Goal: Information Seeking & Learning: Check status

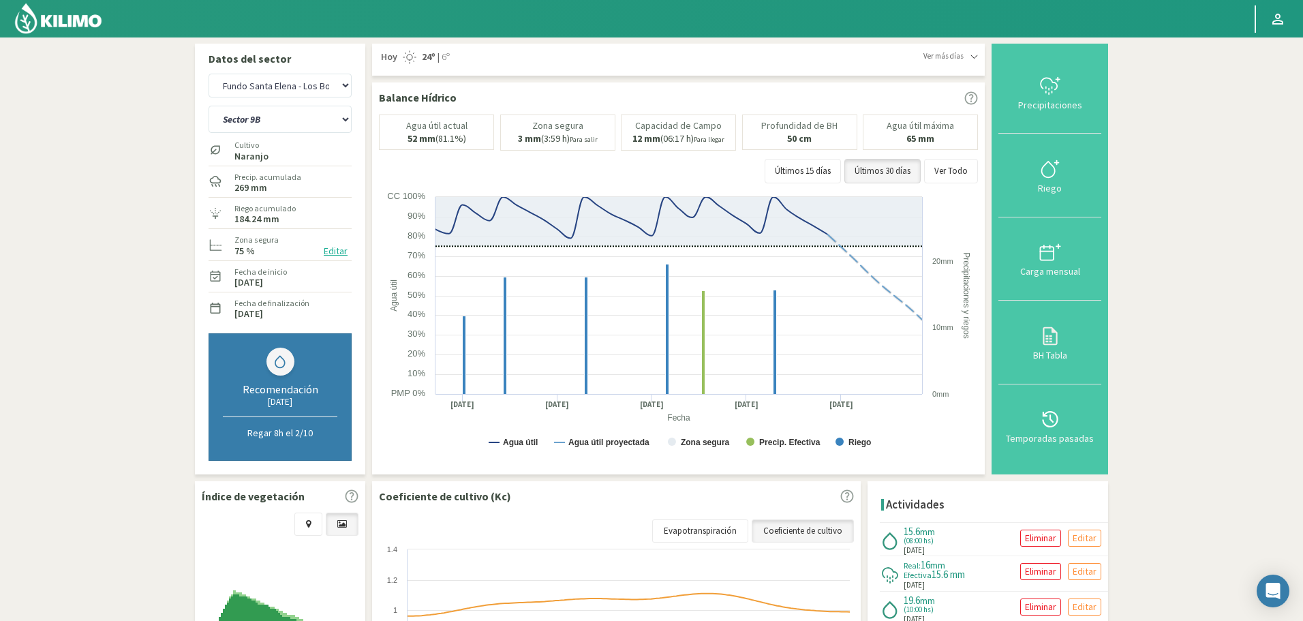
select select "3289: Object"
select select "71: Object"
click at [263, 85] on select "Agr. Huertos de Chocalan Agrícola Bakia Agrícola [GEOGRAPHIC_DATA] - IC Agrícol…" at bounding box center [280, 86] width 143 height 24
click at [209, 74] on select "Agr. Huertos de Chocalan Agrícola Bakia Agrícola [GEOGRAPHIC_DATA] - IC Agrícol…" at bounding box center [280, 86] width 143 height 24
select select "3689: Object"
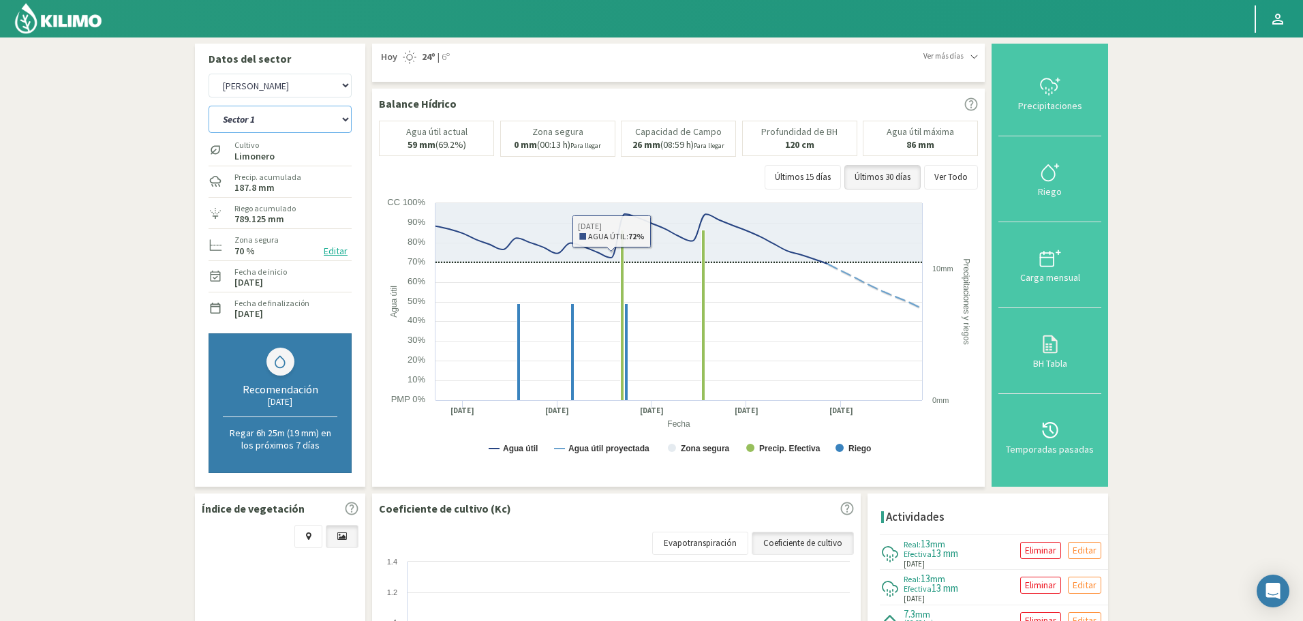
click at [298, 113] on select "Sector 1 Sector 10 Sector 11 Sector 12 Sector 13 Sector 14 Sector 2 Sector 3 Se…" at bounding box center [280, 119] width 143 height 27
click at [290, 119] on select "Sector 1 Sector 10 Sector 11 Sector 12 Sector 13 Sector 14 Sector 2 Sector 3 Se…" at bounding box center [280, 119] width 143 height 27
click at [209, 106] on select "Sector 1 Sector 10 Sector 11 Sector 12 Sector 13 Sector 14 Sector 2 Sector 3 Se…" at bounding box center [280, 119] width 143 height 27
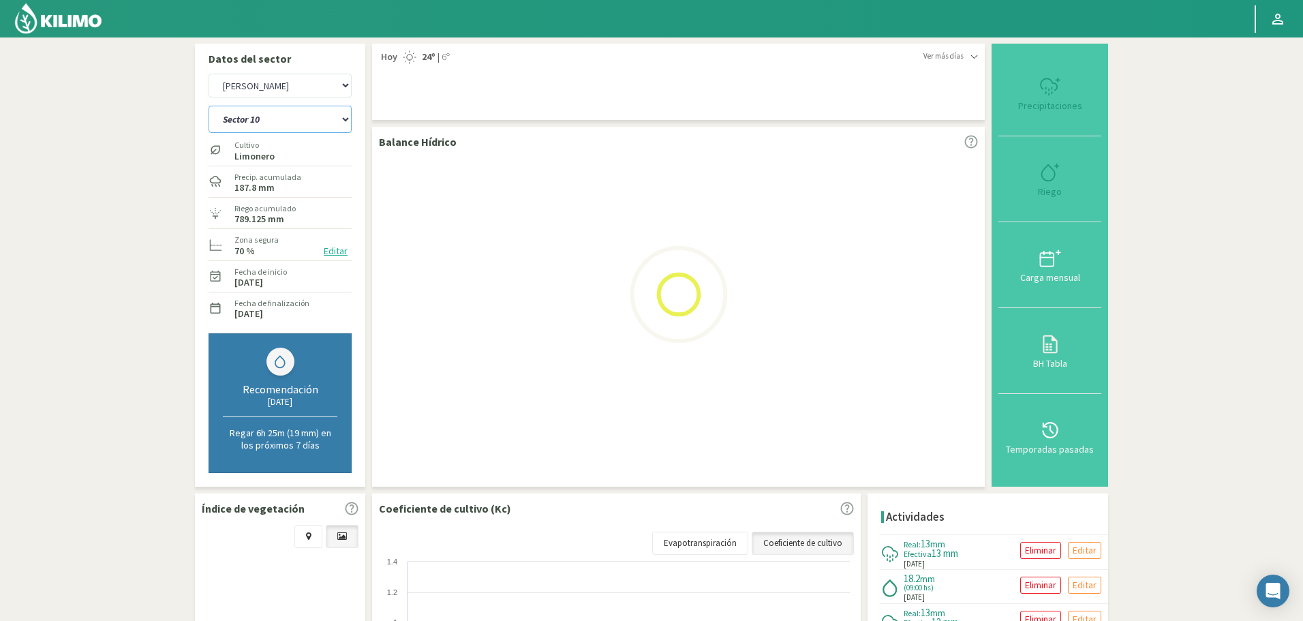
select select "72: Object"
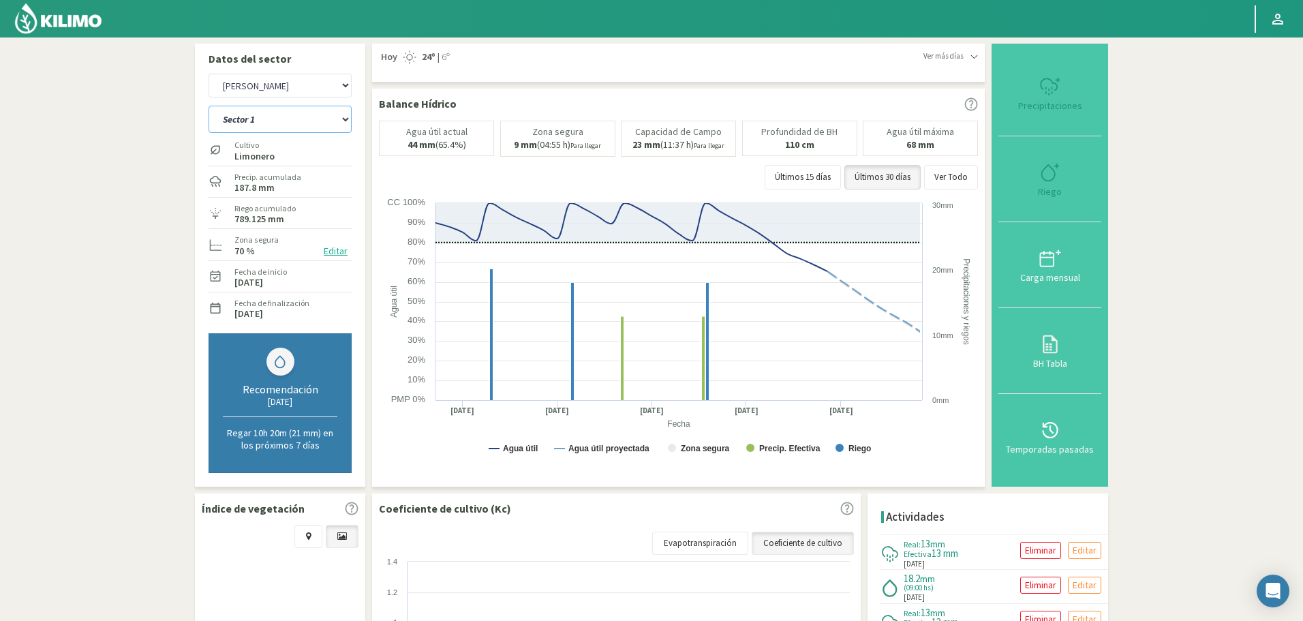
select select "3978: Object"
click at [288, 118] on select "Sector 1 Sector 10 Sector 11 Sector 12 Sector 13 Sector 14 Sector 2 Sector 3 Se…" at bounding box center [280, 119] width 143 height 27
click at [209, 106] on select "Sector 1 Sector 10 Sector 11 Sector 12 Sector 13 Sector 14 Sector 2 Sector 3 Se…" at bounding box center [280, 119] width 143 height 27
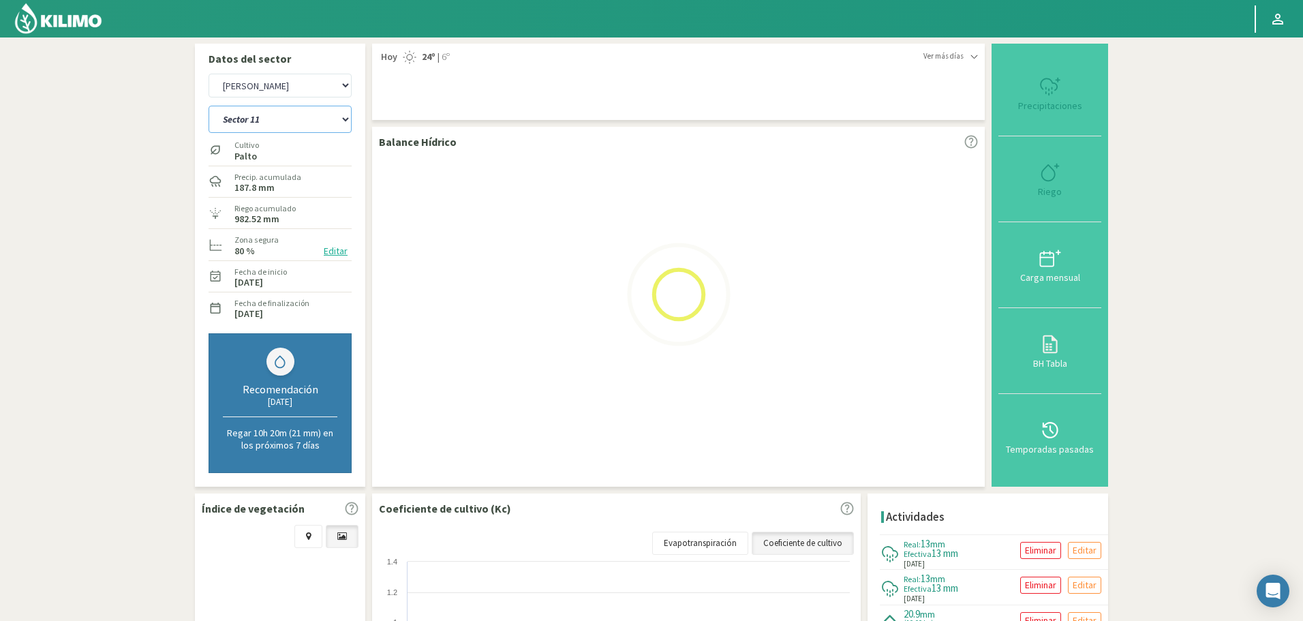
select select "86: Object"
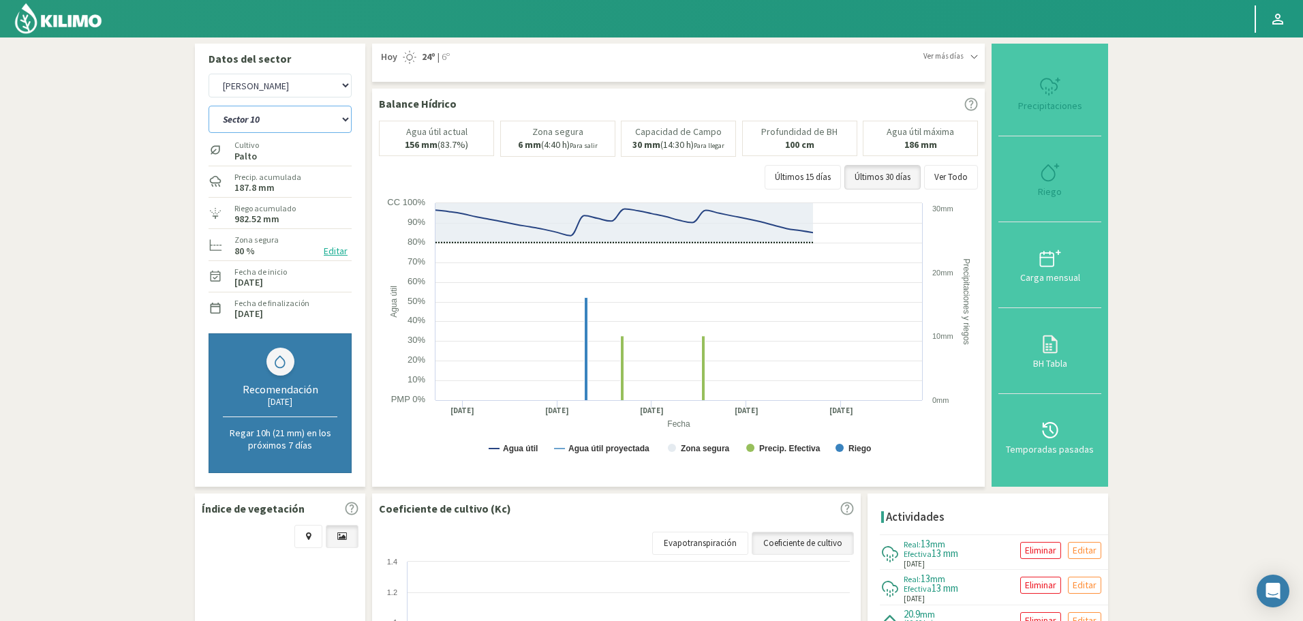
select select "4267: Object"
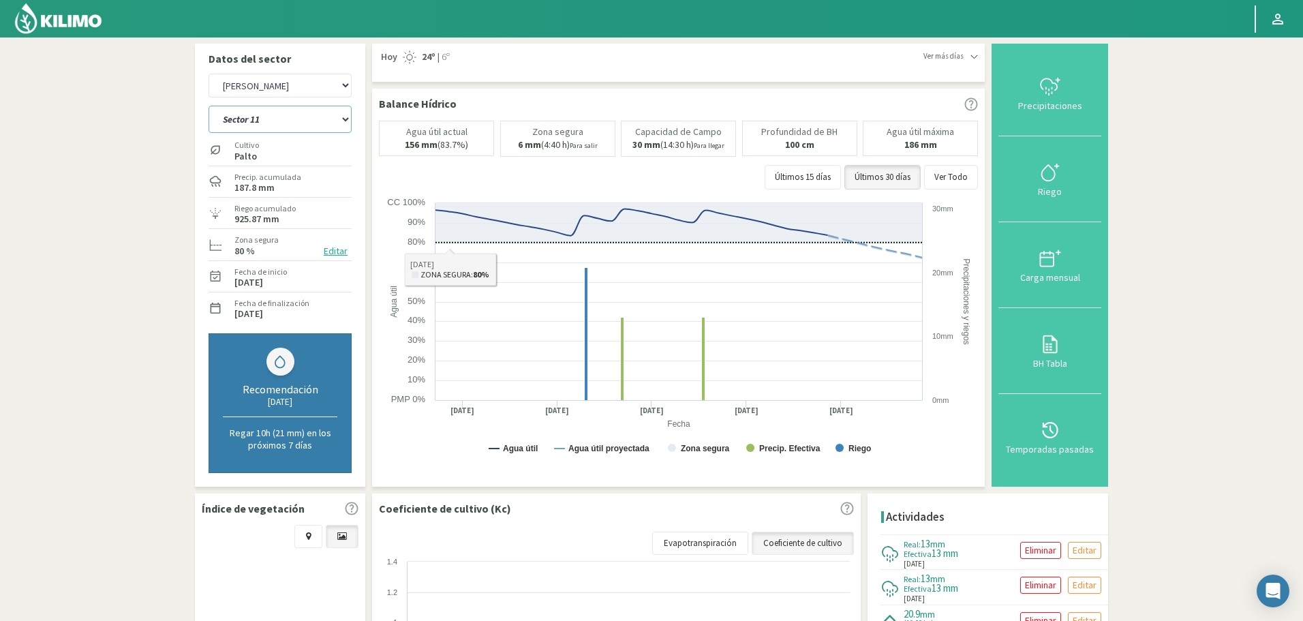
click at [291, 123] on select "Sector 1 Sector 10 Sector 11 Sector 12 Sector 13 Sector 14 Sector 2 Sector 3 Se…" at bounding box center [280, 119] width 143 height 27
click at [209, 106] on select "Sector 1 Sector 10 Sector 11 Sector 12 Sector 13 Sector 14 Sector 2 Sector 3 Se…" at bounding box center [280, 119] width 143 height 27
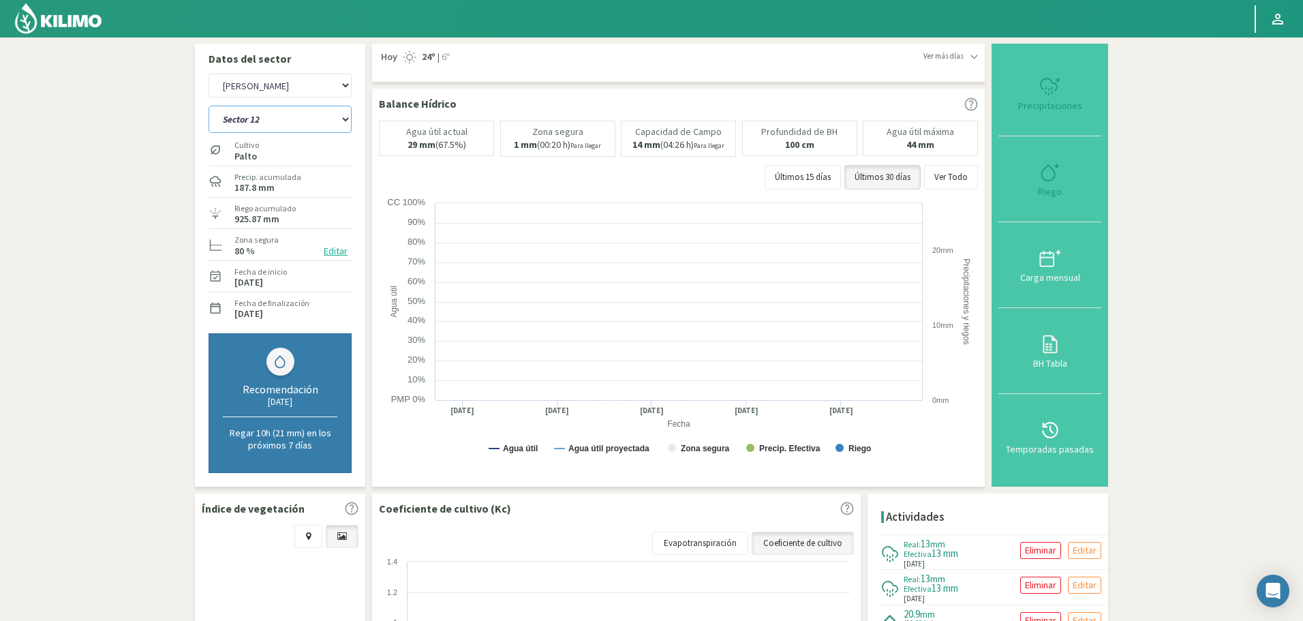
select select "100: Object"
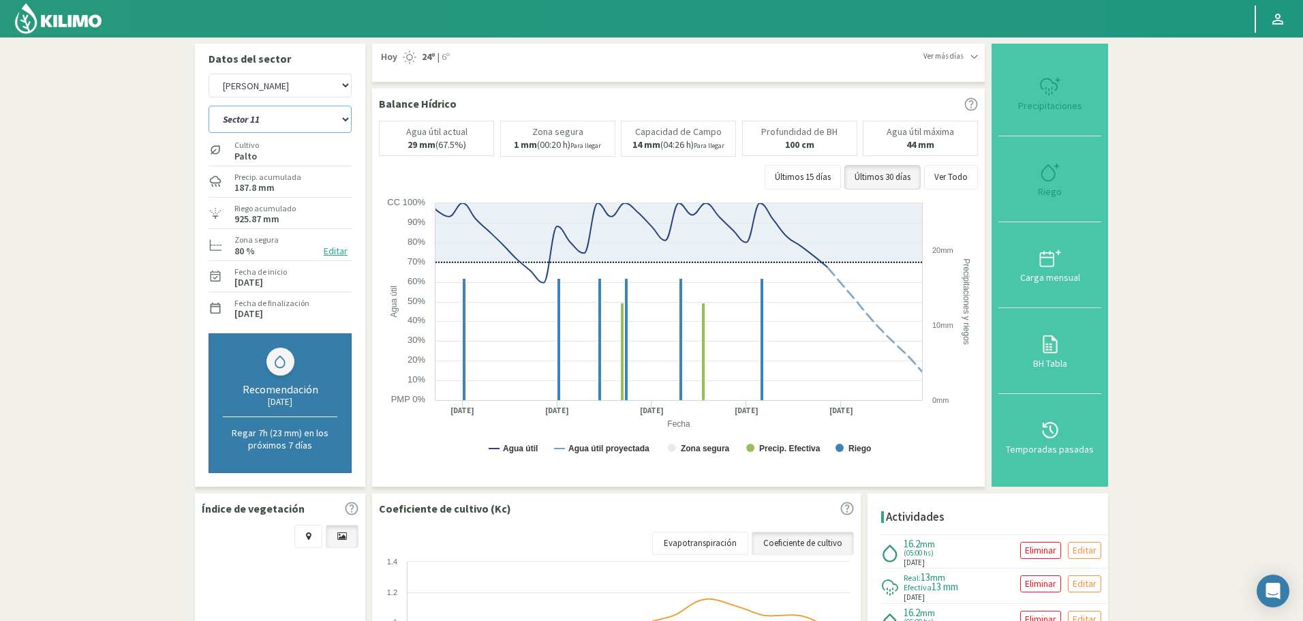
select select "4556: Object"
click at [309, 123] on select "Sector 1 Sector 10 Sector 11 Sector 12 Sector 13 Sector 14 Sector 2 Sector 3 Se…" at bounding box center [280, 119] width 143 height 27
click at [209, 106] on select "Sector 1 Sector 10 Sector 11 Sector 12 Sector 13 Sector 14 Sector 2 Sector 3 Se…" at bounding box center [280, 119] width 143 height 27
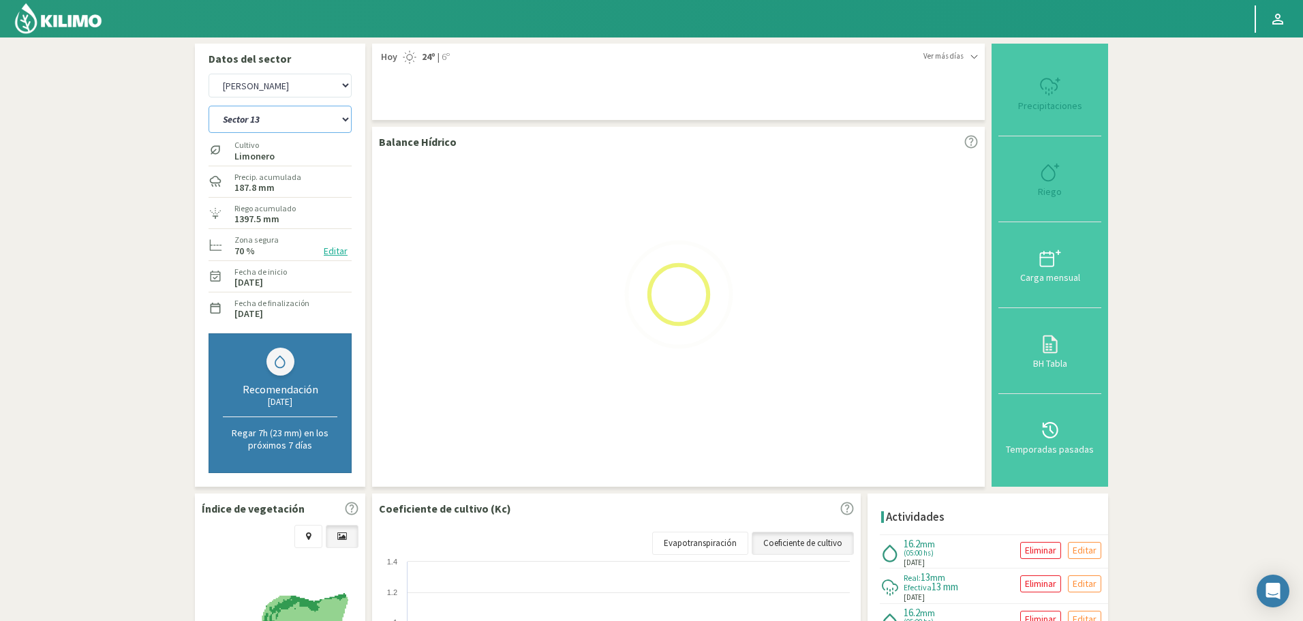
select select "114: Object"
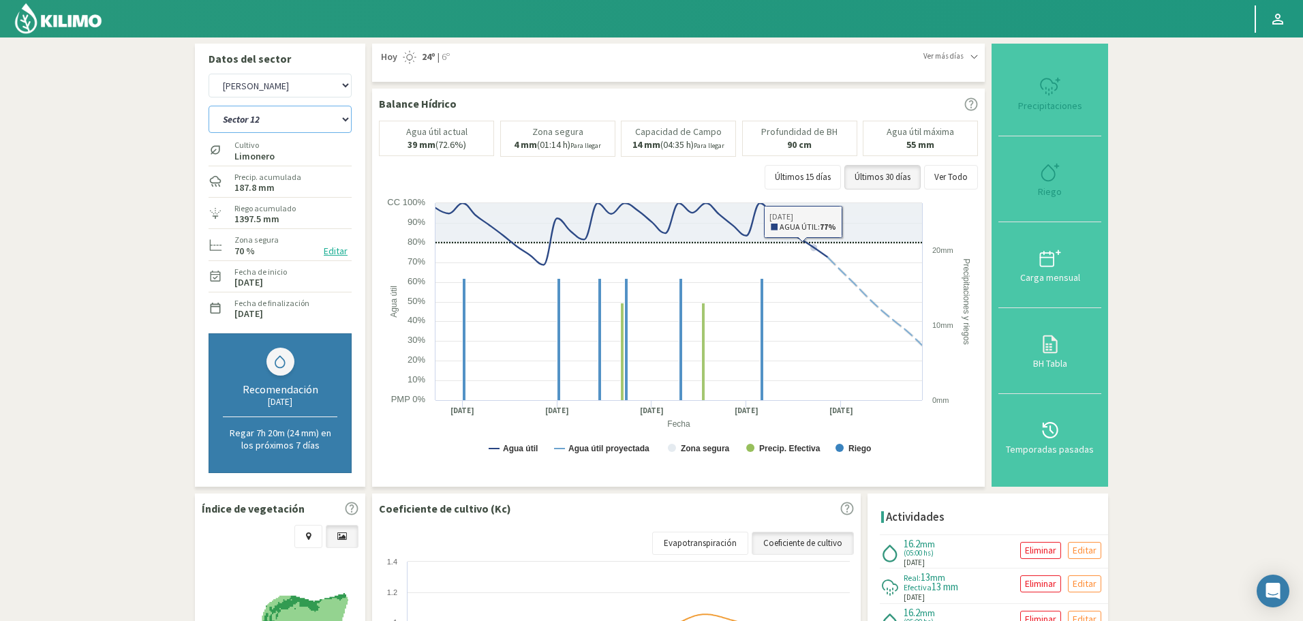
select select "4845: Object"
click at [965, 176] on button "Ver Todo" at bounding box center [951, 177] width 54 height 25
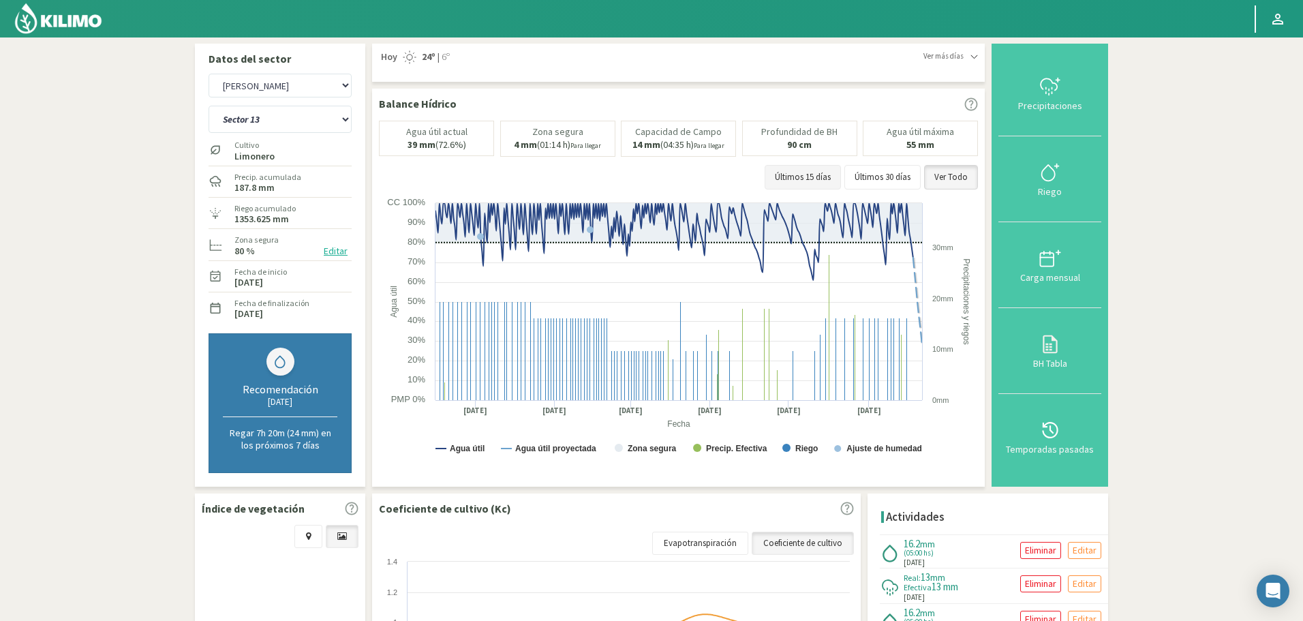
click at [832, 181] on button "Últimos 15 días" at bounding box center [803, 177] width 76 height 25
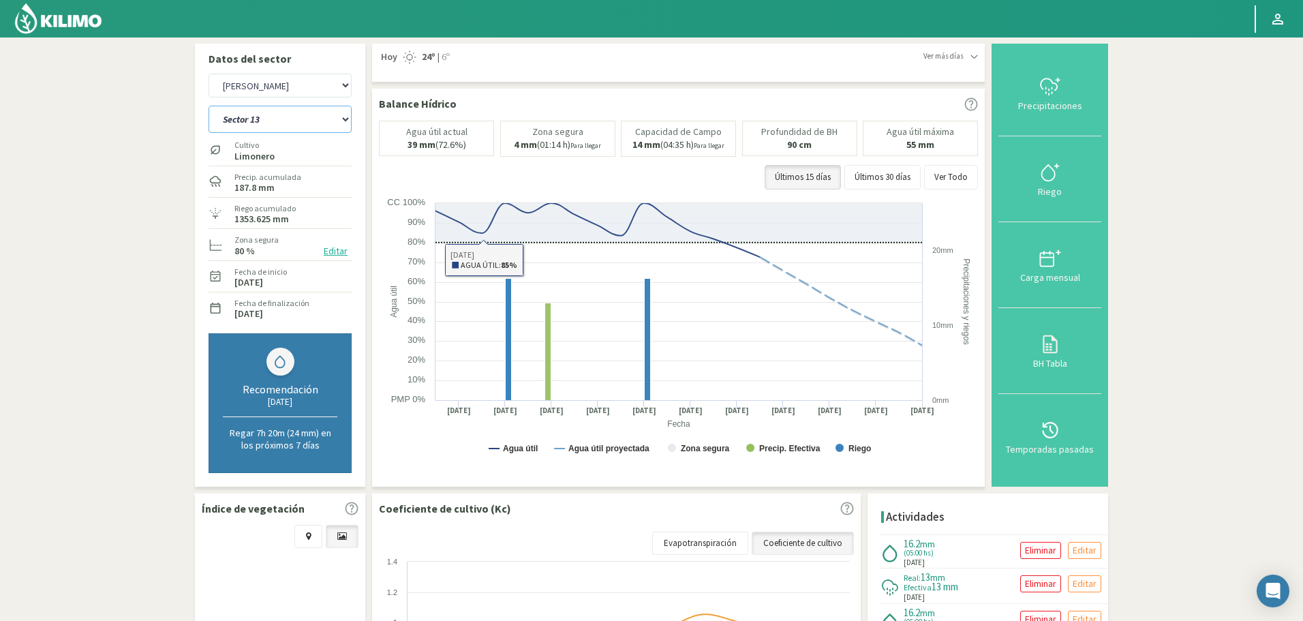
click at [298, 118] on select "Sector 1 Sector 10 Sector 11 Sector 12 Sector 13 Sector 14 Sector 2 Sector 3 Se…" at bounding box center [280, 119] width 143 height 27
click at [209, 106] on select "Sector 1 Sector 10 Sector 11 Sector 12 Sector 13 Sector 14 Sector 2 Sector 3 Se…" at bounding box center [280, 119] width 143 height 27
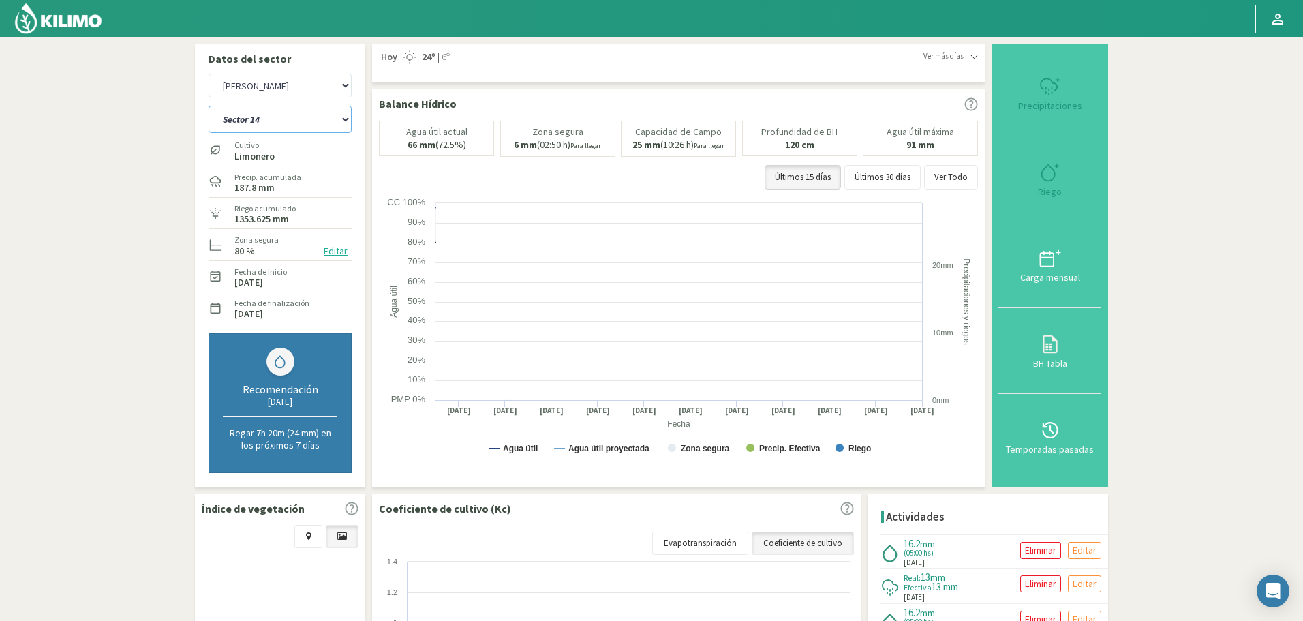
select select "128: Object"
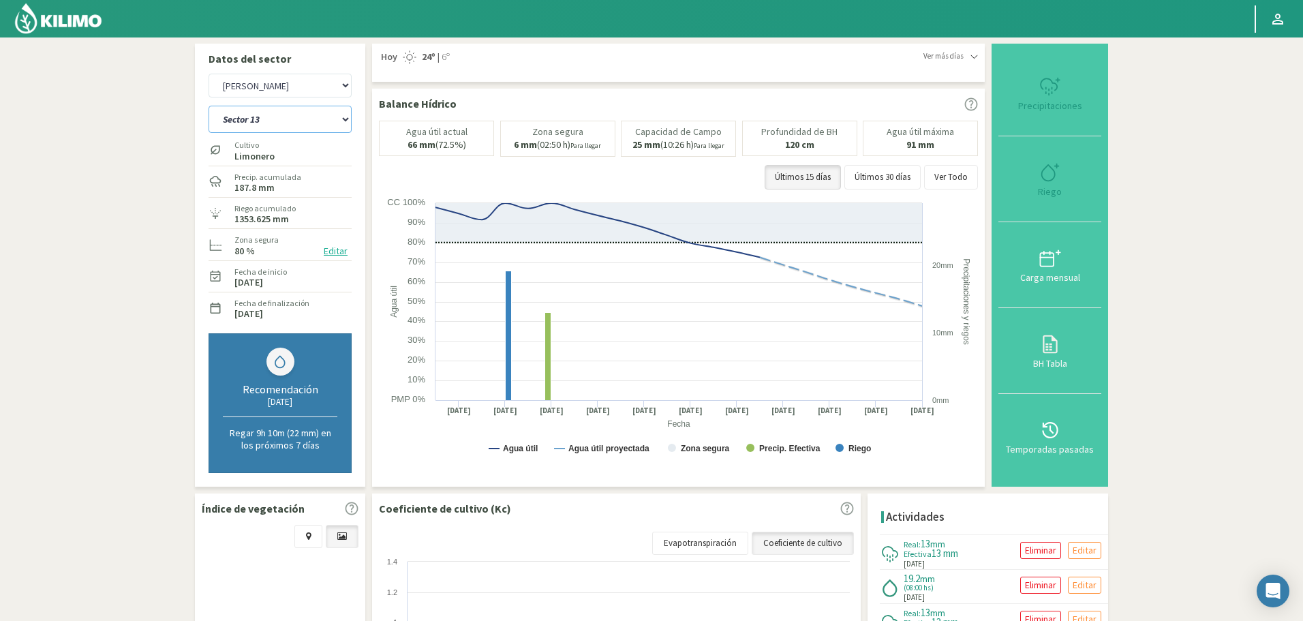
select select "5134: Object"
click at [271, 123] on select "Sector 1 Sector 10 Sector 11 Sector 12 Sector 13 Sector 14 Sector 2 Sector 3 Se…" at bounding box center [280, 119] width 143 height 27
click at [209, 106] on select "Sector 1 Sector 10 Sector 11 Sector 12 Sector 13 Sector 14 Sector 2 Sector 3 Se…" at bounding box center [280, 119] width 143 height 27
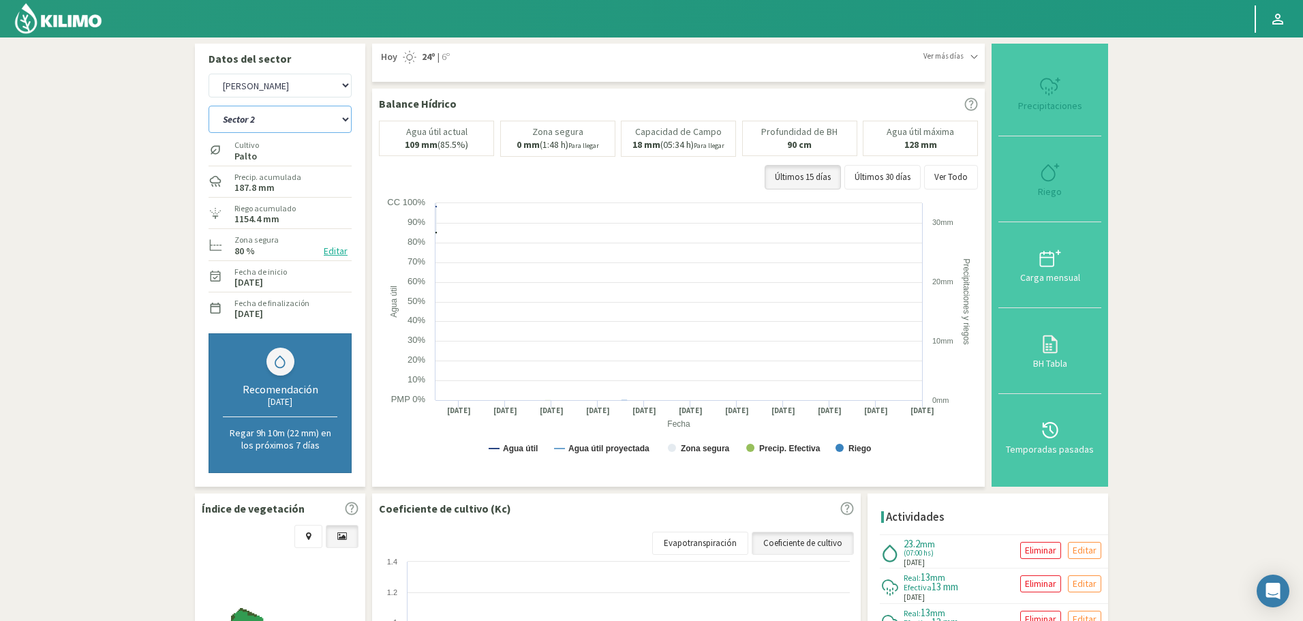
select select "142: Object"
select select "5423: Object"
select select "156: Object"
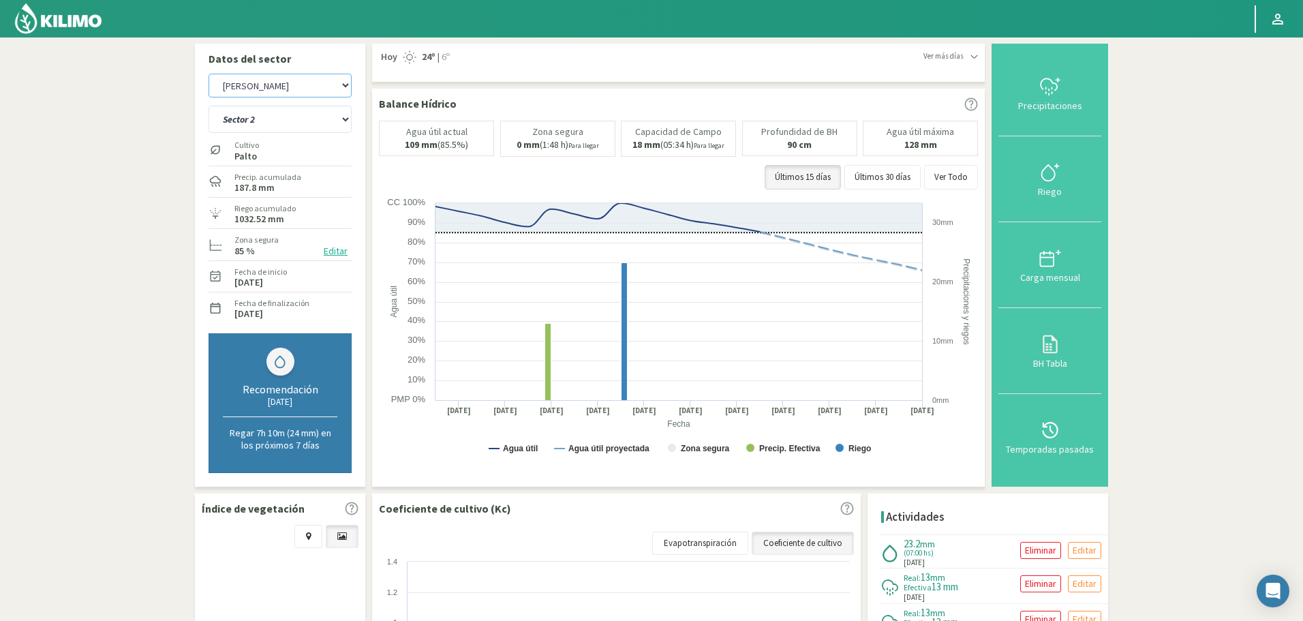
click at [249, 83] on select "Agr. Huertos de Chocalan Agrícola Bakia Agrícola [GEOGRAPHIC_DATA] - IC Agrícol…" at bounding box center [280, 86] width 143 height 24
click at [209, 74] on select "Agr. Huertos de Chocalan Agrícola Bakia Agrícola [GEOGRAPHIC_DATA] - IC Agrícol…" at bounding box center [280, 86] width 143 height 24
select select "5632: Object"
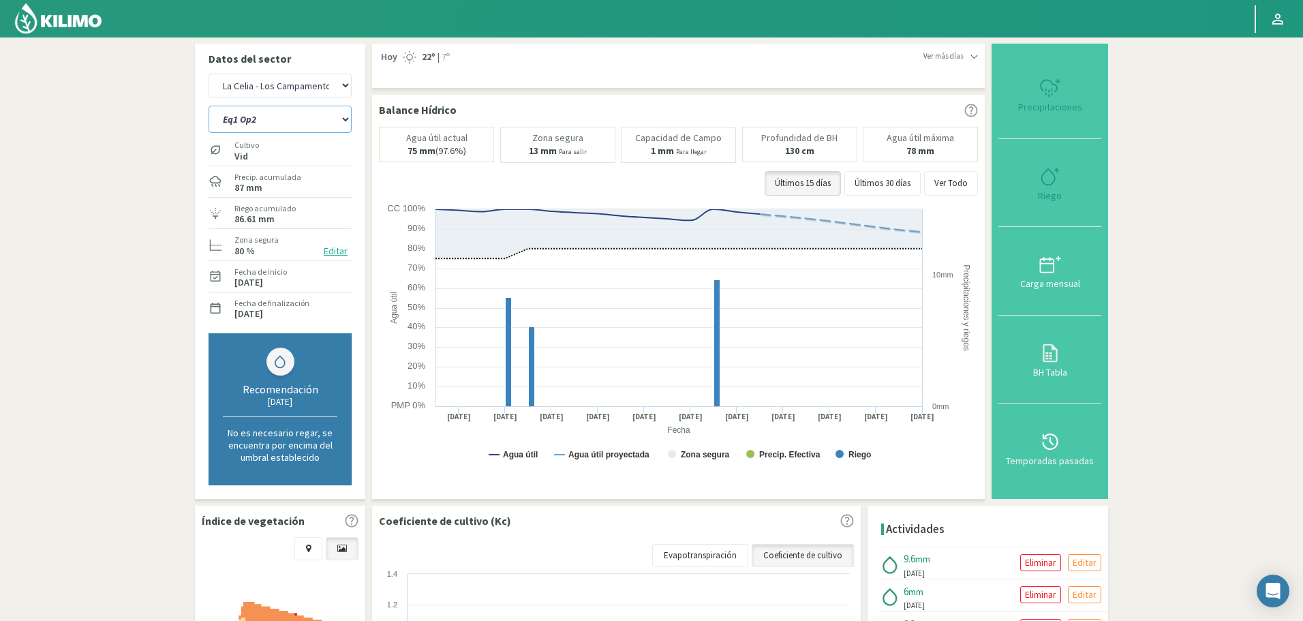
click at [280, 122] on select "Eq1 Op2 Eq2 Op1" at bounding box center [280, 119] width 143 height 27
click at [209, 106] on select "Eq1 Op2 Eq2 Op1" at bounding box center [280, 119] width 143 height 27
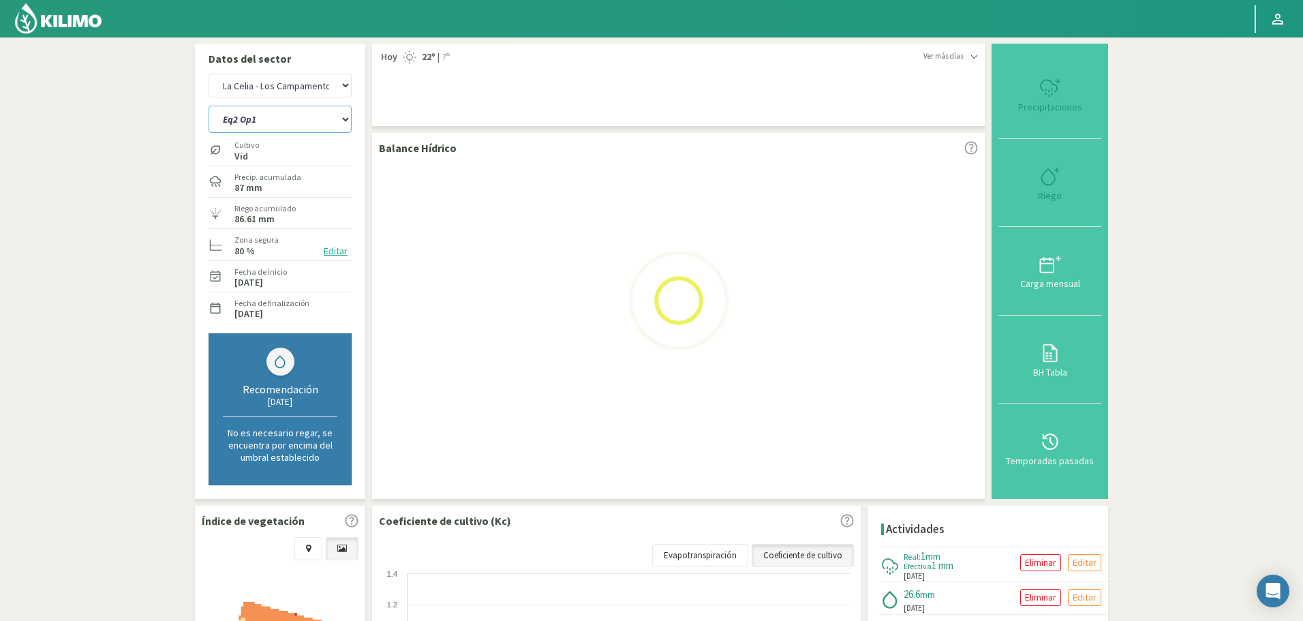
select select "163: Object"
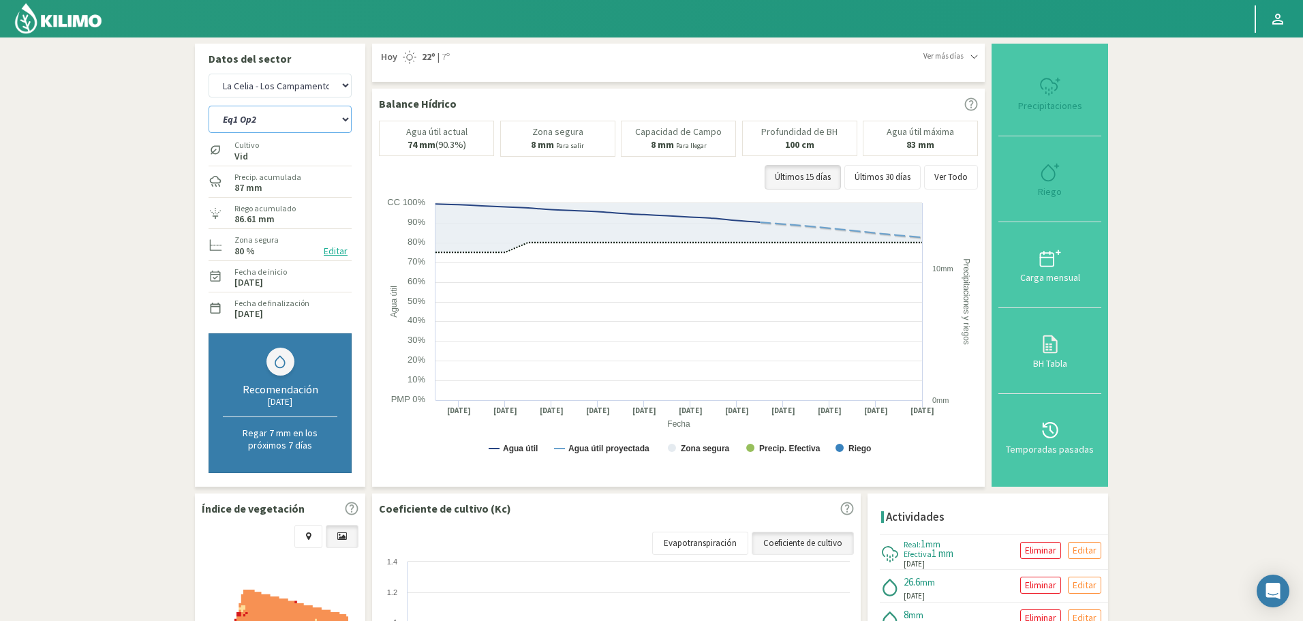
select select "5921: Object"
select select "166: Object"
click at [955, 175] on button "Ver Todo" at bounding box center [951, 177] width 54 height 25
